Goal: Task Accomplishment & Management: Manage account settings

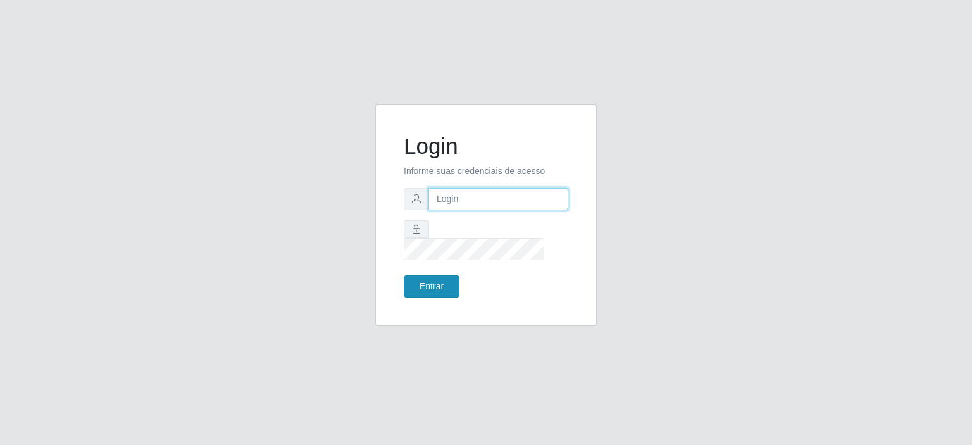
type input "johnrelley27@gmail.com"
click at [420, 280] on button "Entrar" at bounding box center [432, 286] width 56 height 22
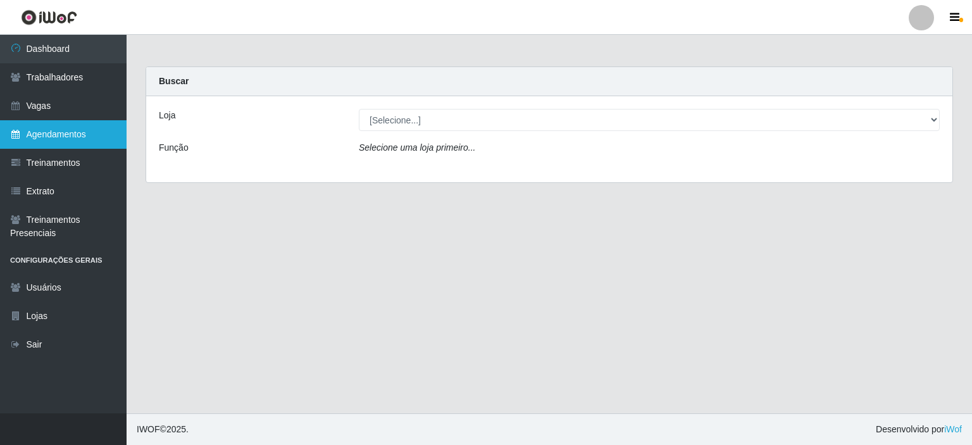
click at [46, 142] on link "Agendamentos" at bounding box center [63, 134] width 127 height 28
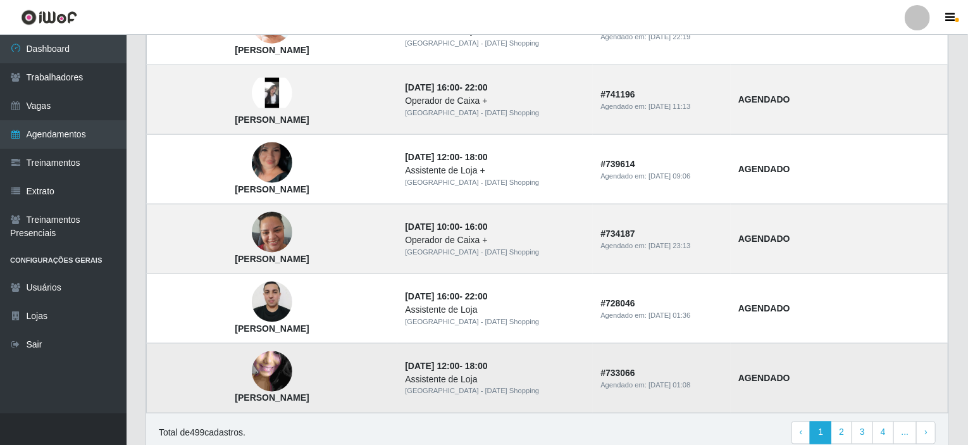
scroll to position [872, 0]
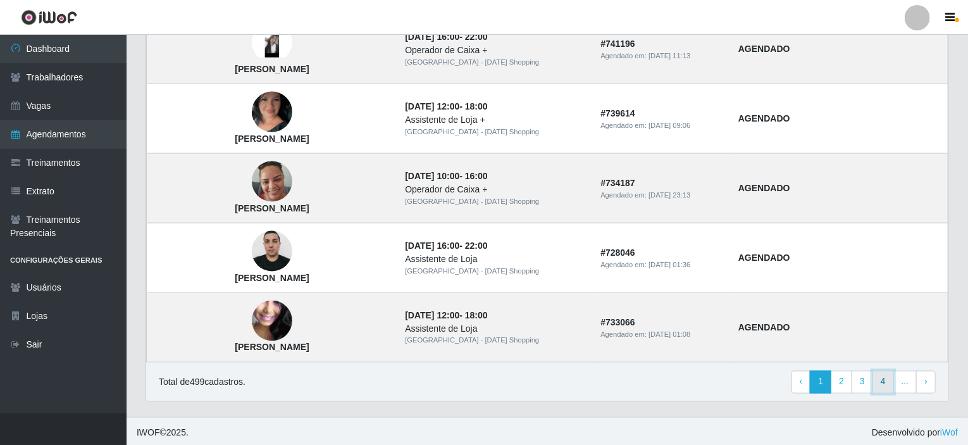
click at [893, 384] on link "4" at bounding box center [884, 382] width 22 height 23
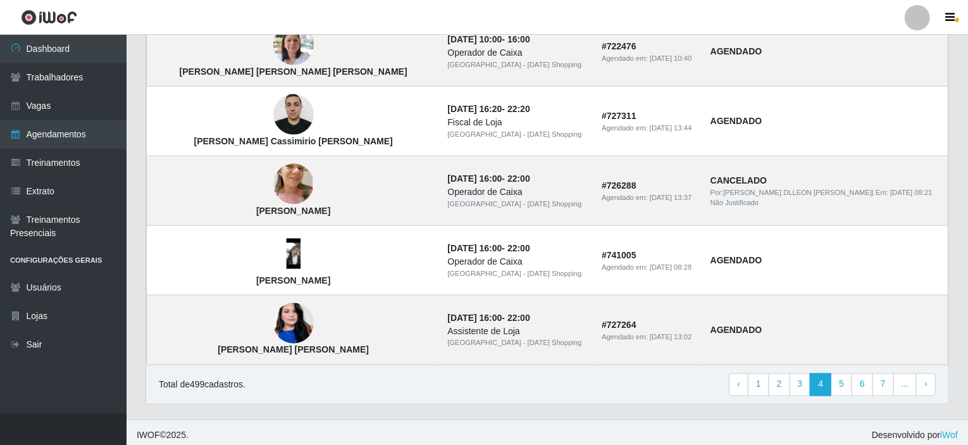
scroll to position [872, 0]
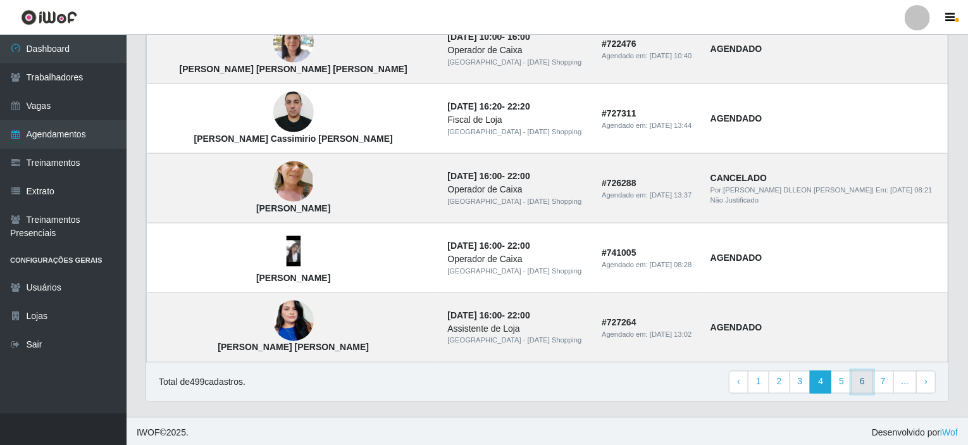
click at [864, 379] on link "6" at bounding box center [863, 382] width 22 height 23
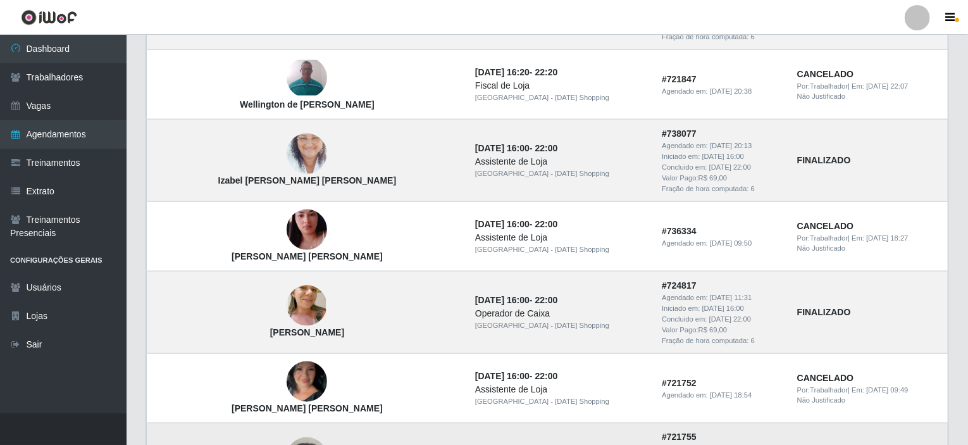
scroll to position [923, 0]
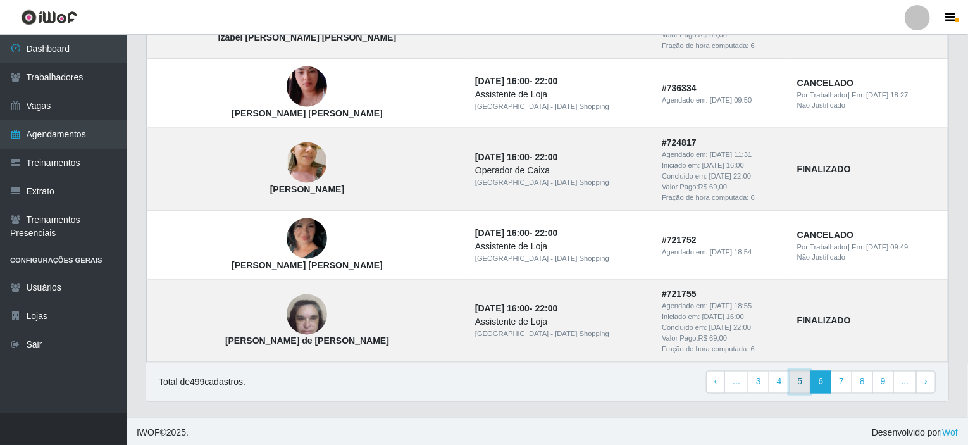
click at [804, 376] on link "5" at bounding box center [801, 382] width 22 height 23
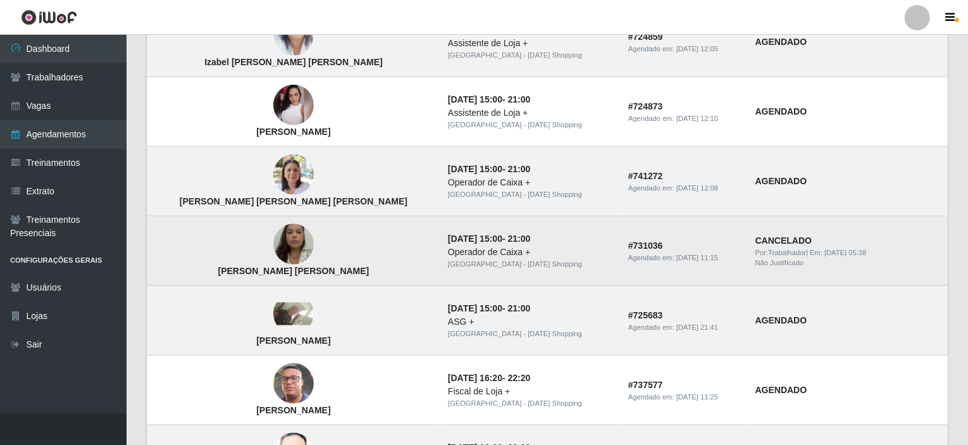
scroll to position [872, 0]
